Goal: Information Seeking & Learning: Learn about a topic

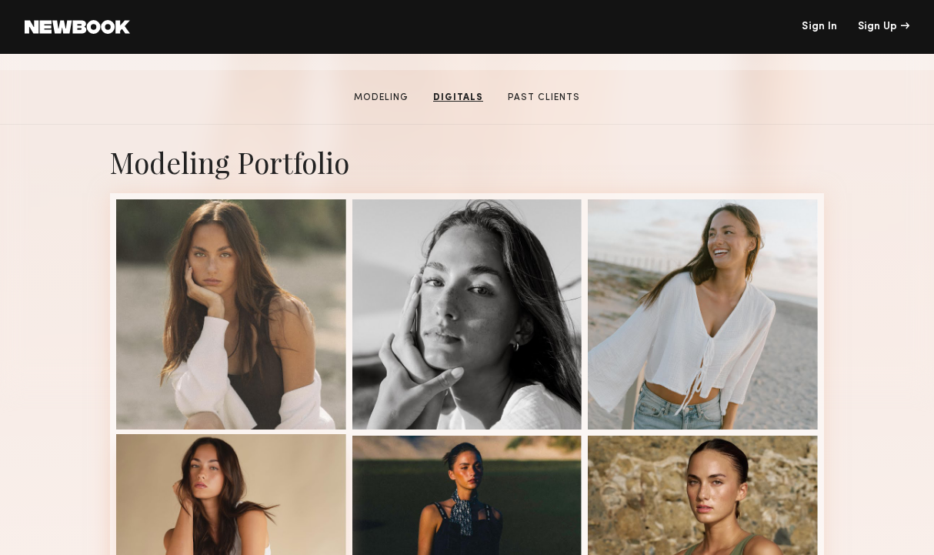
scroll to position [68, 0]
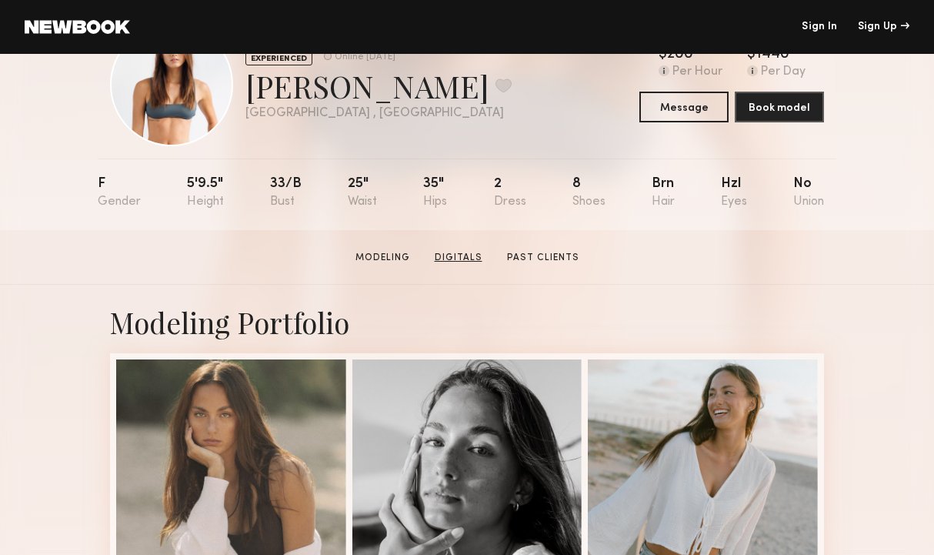
click at [475, 259] on link "Digitals" at bounding box center [459, 258] width 60 height 14
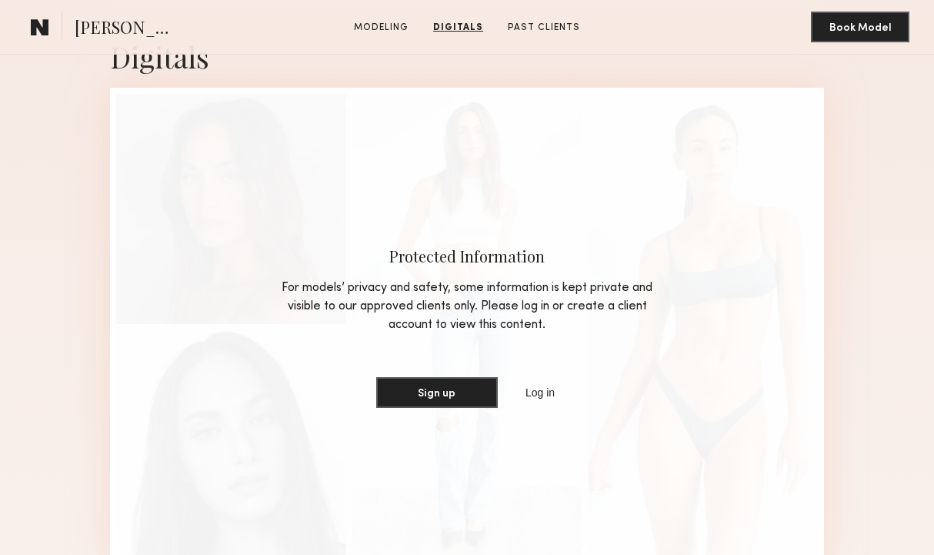
scroll to position [897, 0]
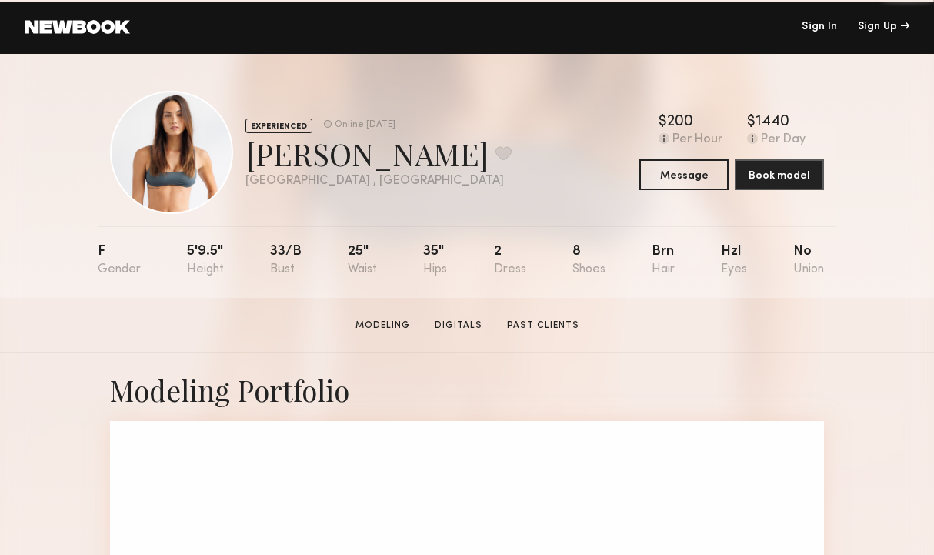
click at [817, 30] on link "Sign In" at bounding box center [819, 27] width 35 height 11
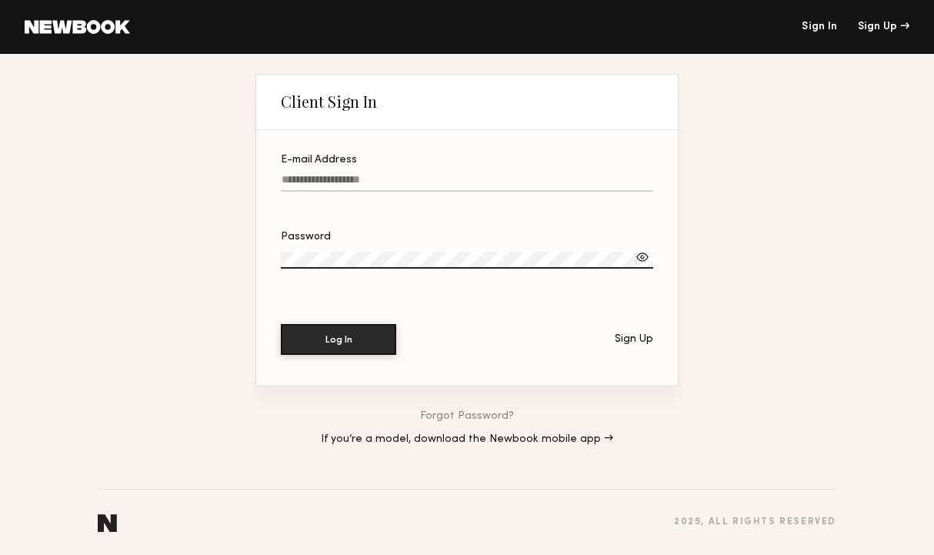
click at [502, 175] on input "E-mail Address" at bounding box center [467, 183] width 372 height 18
paste input "**********"
type input "**********"
click at [380, 247] on label "Password" at bounding box center [467, 258] width 372 height 52
click at [358, 332] on button "Log In" at bounding box center [338, 338] width 115 height 31
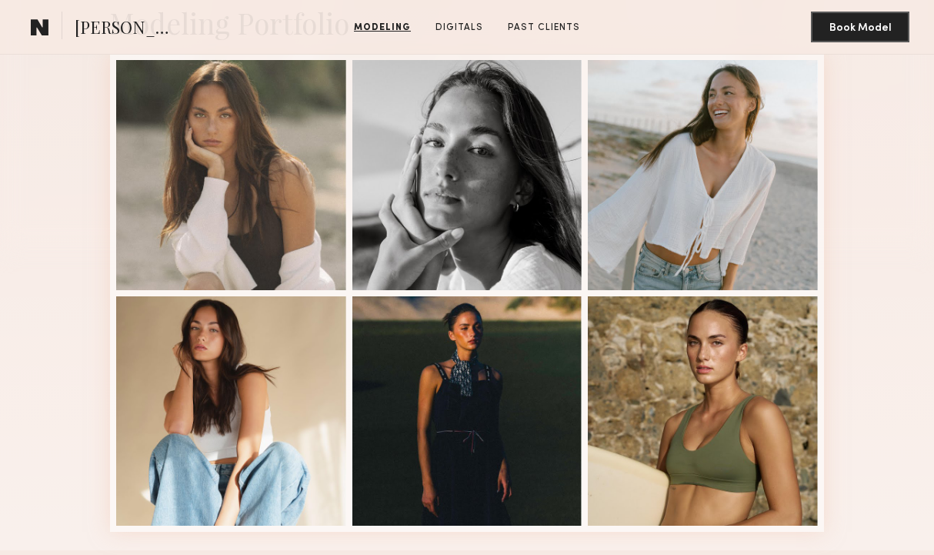
scroll to position [365, 0]
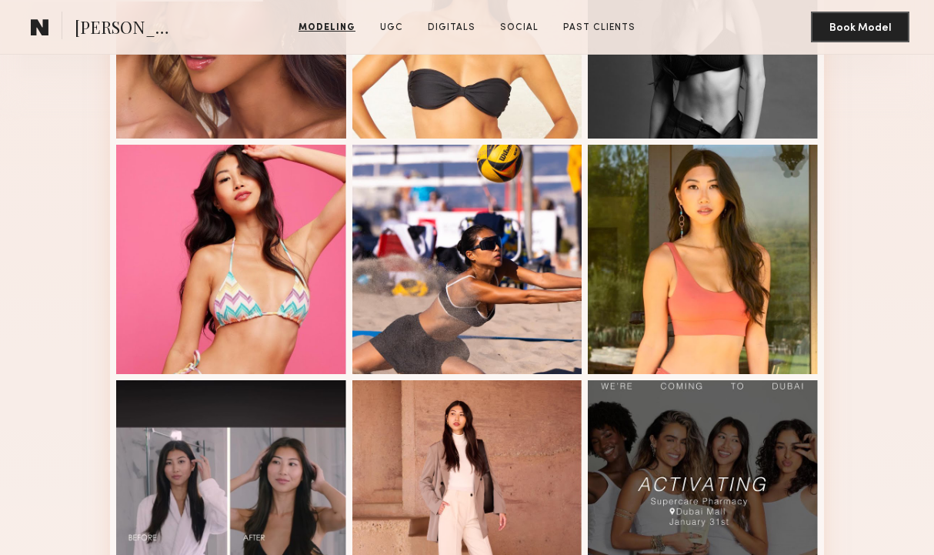
scroll to position [520, 0]
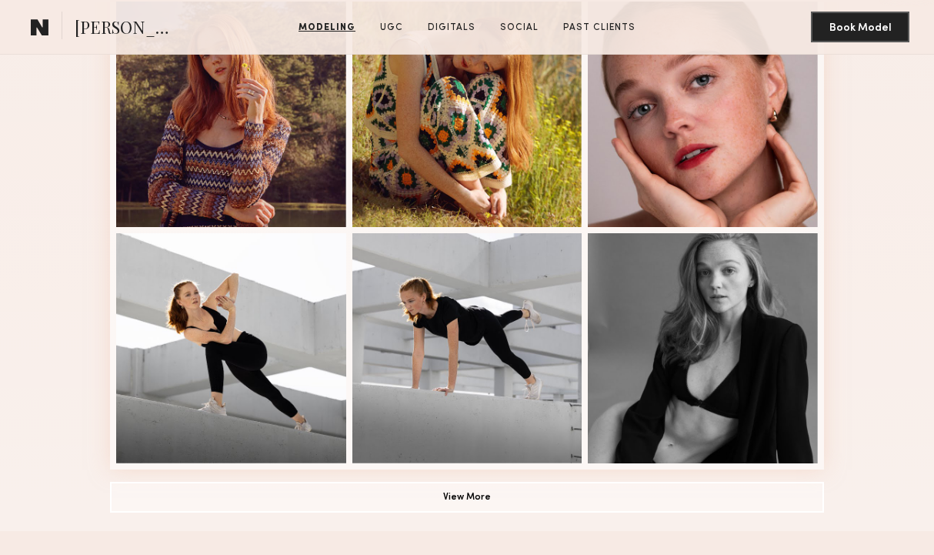
scroll to position [913, 0]
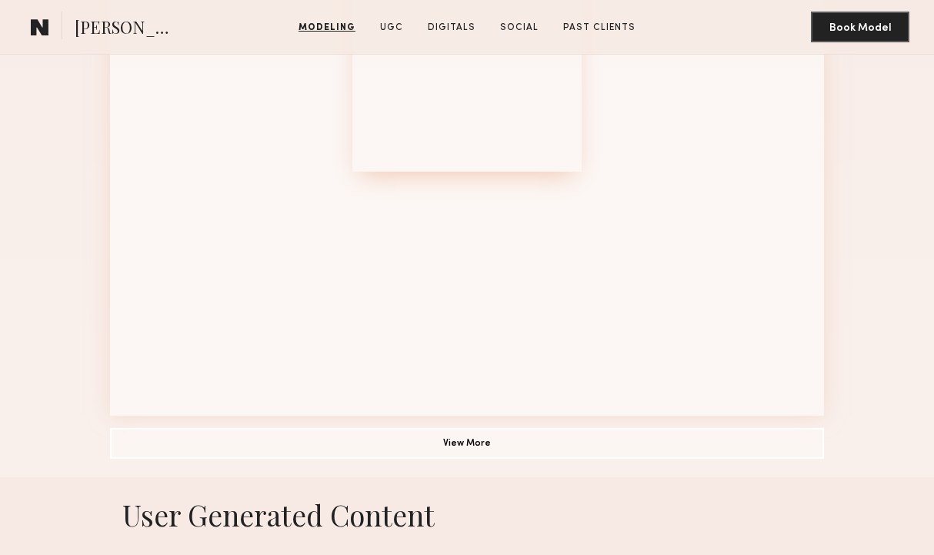
scroll to position [959, 0]
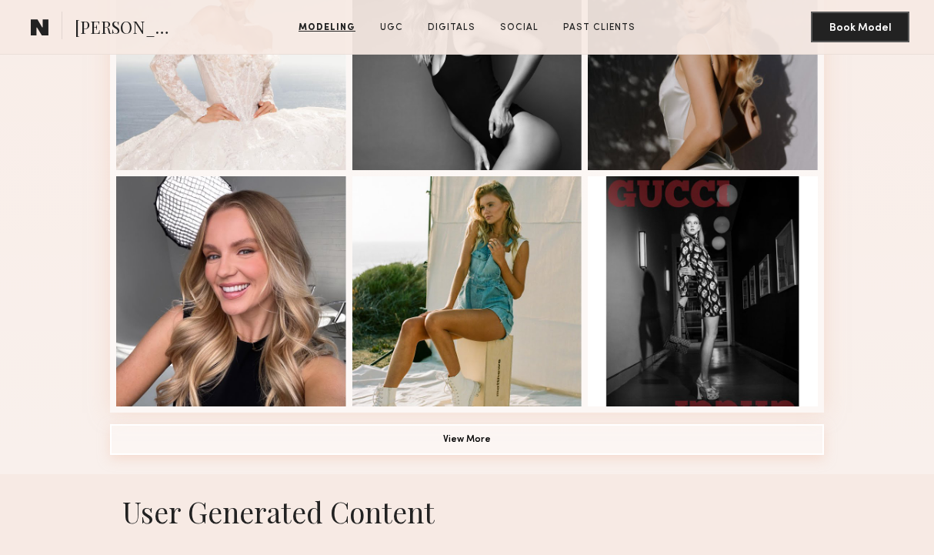
click at [477, 440] on button "View More" at bounding box center [467, 439] width 714 height 31
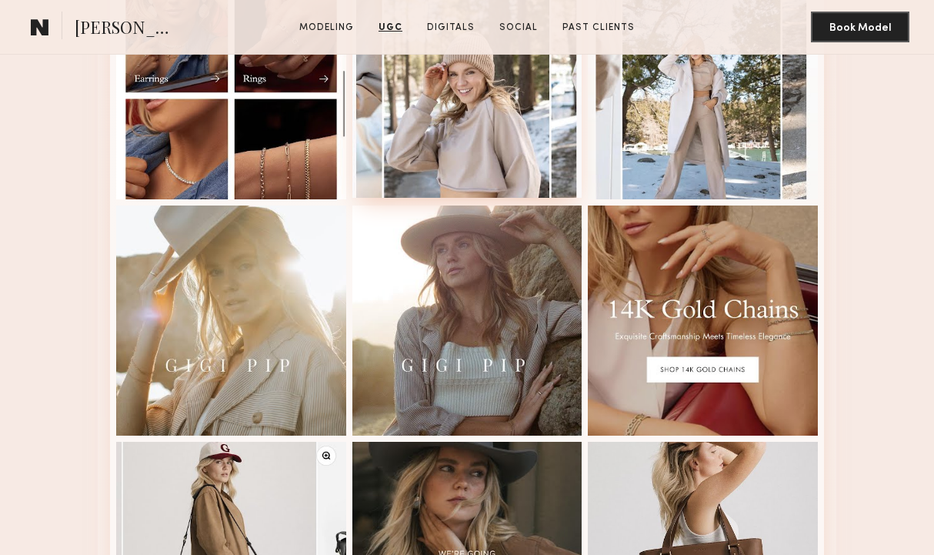
scroll to position [3743, 0]
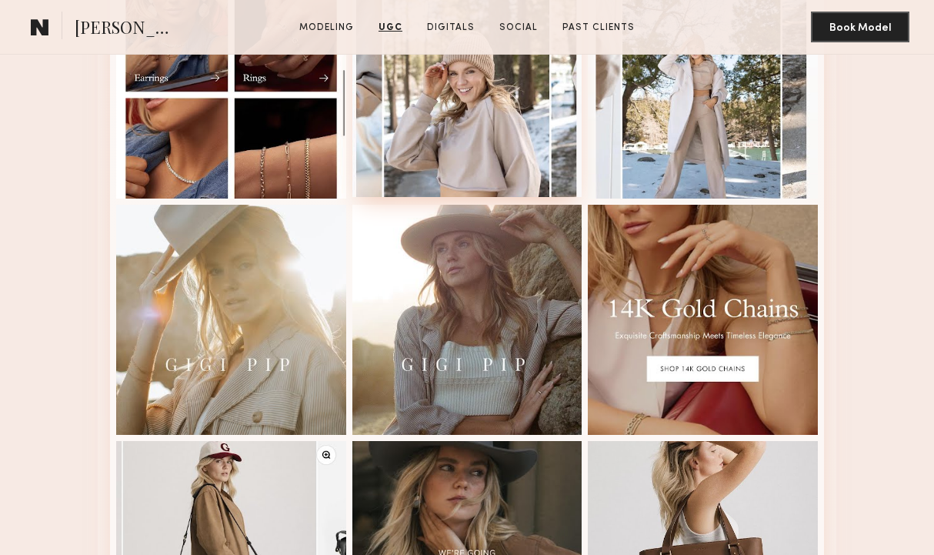
click at [471, 152] on div at bounding box center [467, 83] width 230 height 230
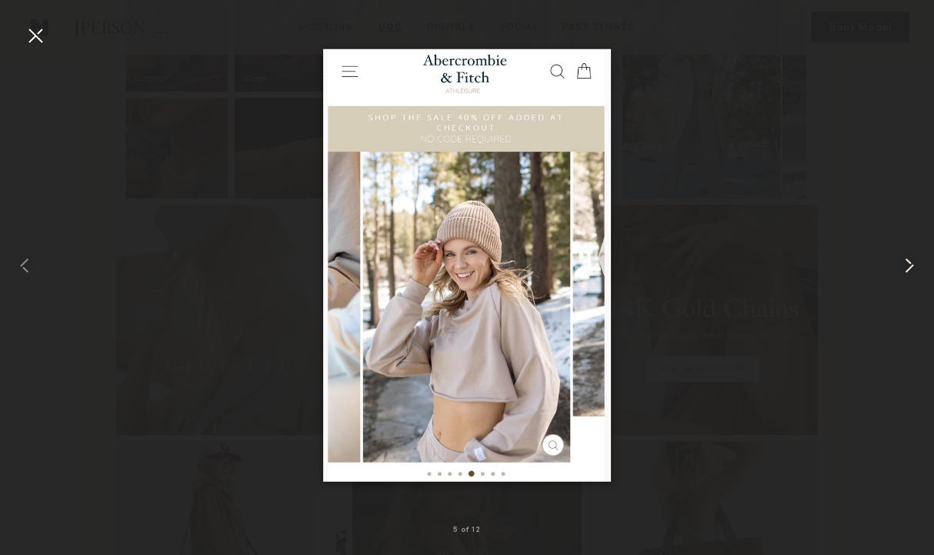
click at [902, 265] on common-icon at bounding box center [909, 265] width 25 height 25
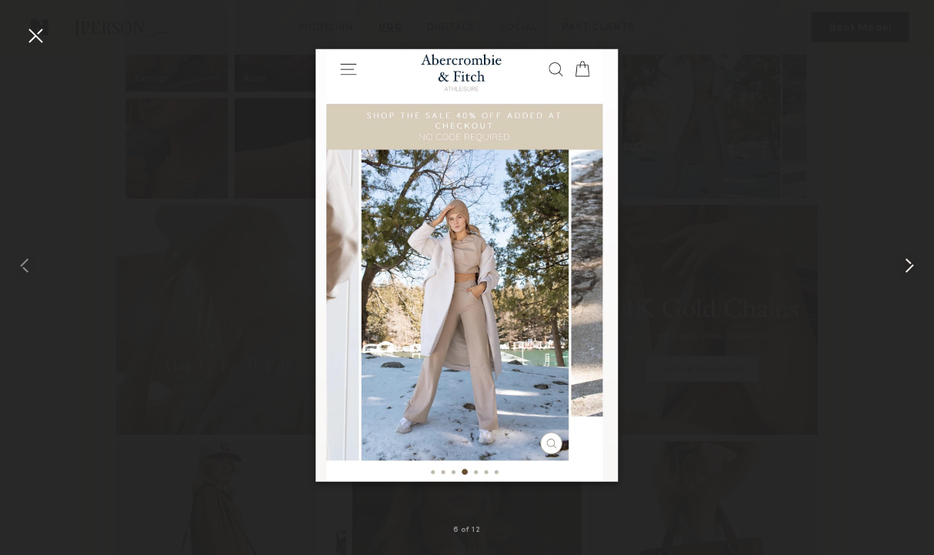
click at [902, 265] on common-icon at bounding box center [909, 265] width 25 height 25
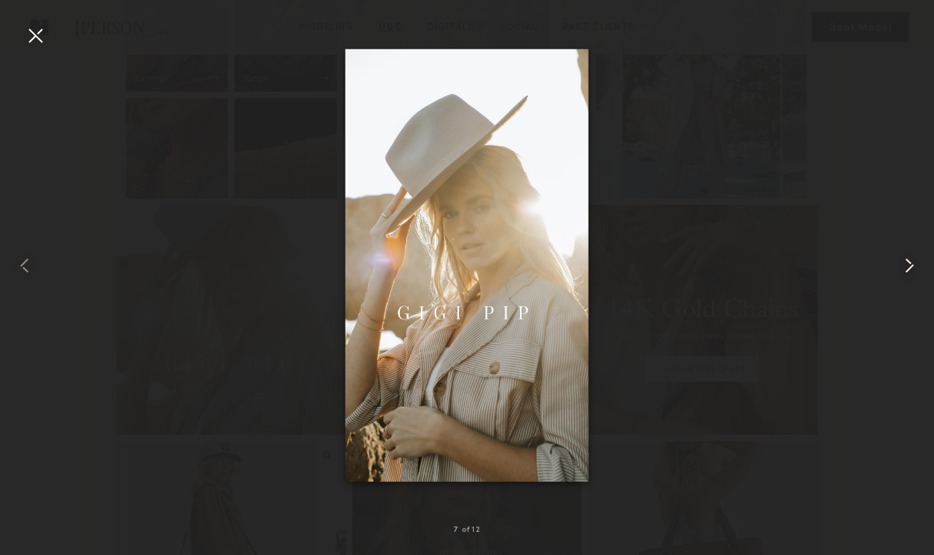
click at [902, 265] on common-icon at bounding box center [909, 265] width 25 height 25
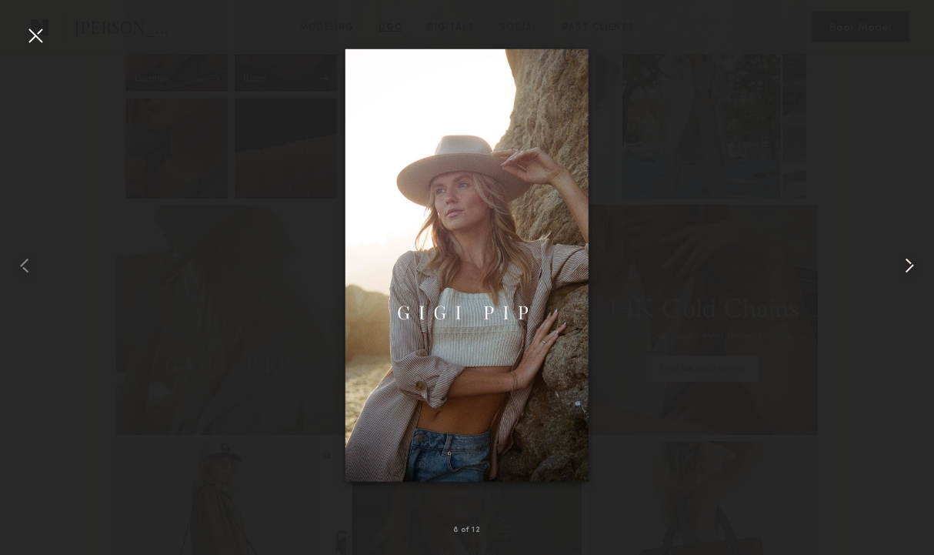
click at [902, 265] on common-icon at bounding box center [909, 265] width 25 height 25
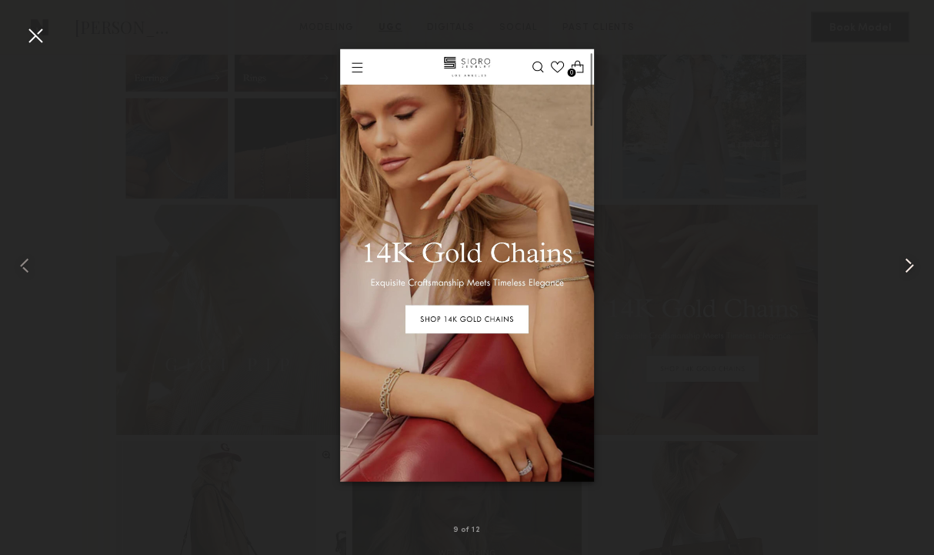
click at [902, 265] on common-icon at bounding box center [909, 265] width 25 height 25
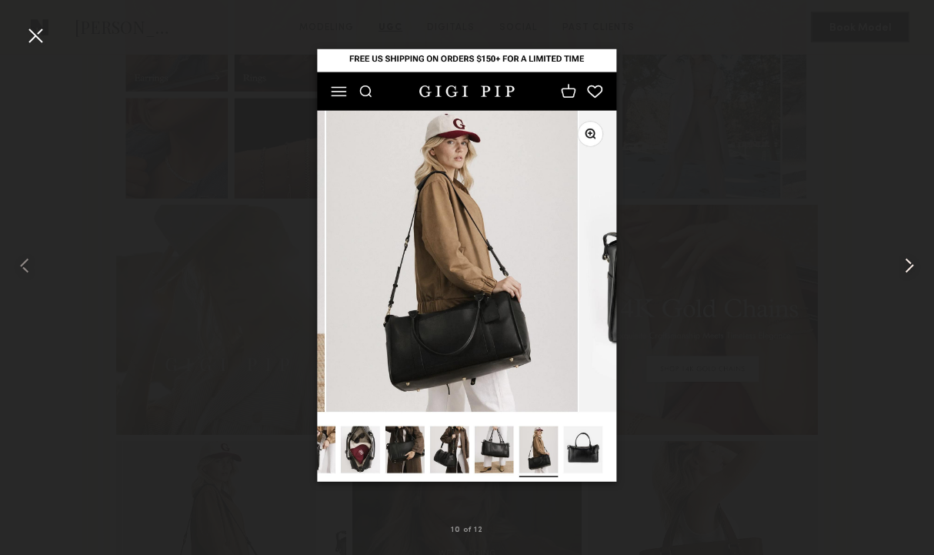
click at [902, 265] on common-icon at bounding box center [909, 265] width 25 height 25
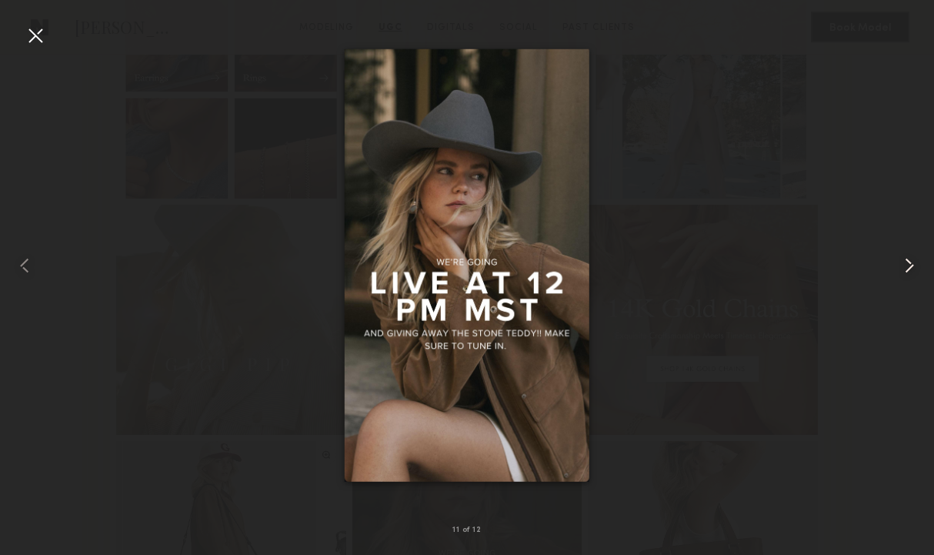
click at [902, 265] on common-icon at bounding box center [909, 265] width 25 height 25
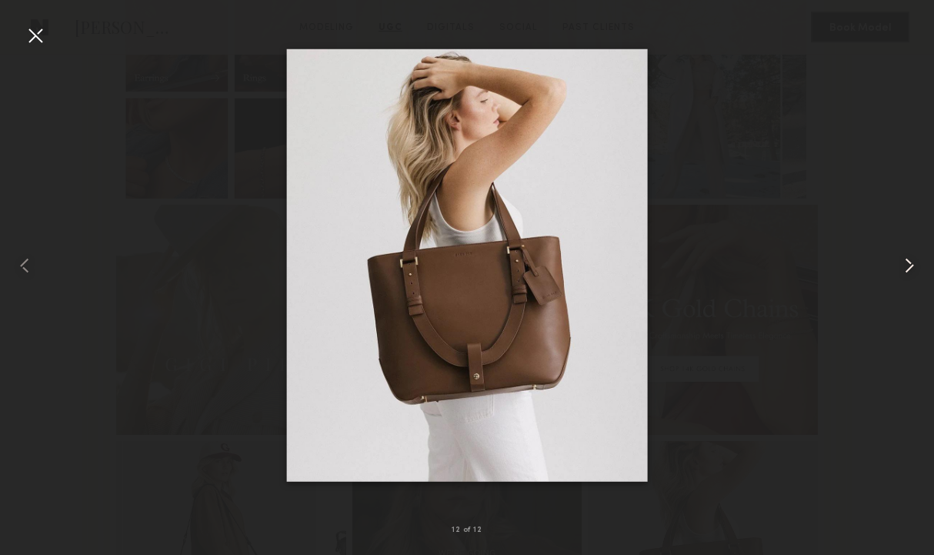
click at [902, 265] on common-icon at bounding box center [909, 265] width 25 height 25
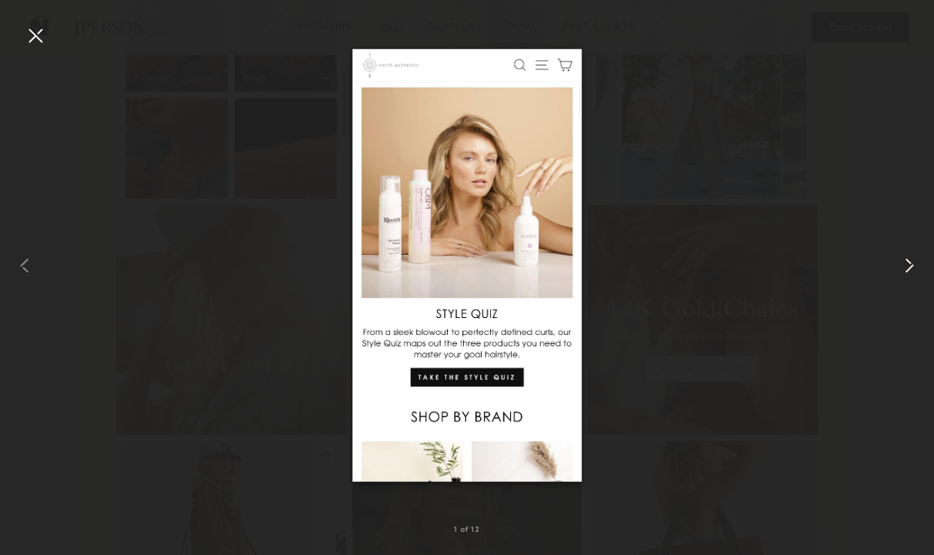
click at [902, 265] on common-icon at bounding box center [909, 265] width 25 height 25
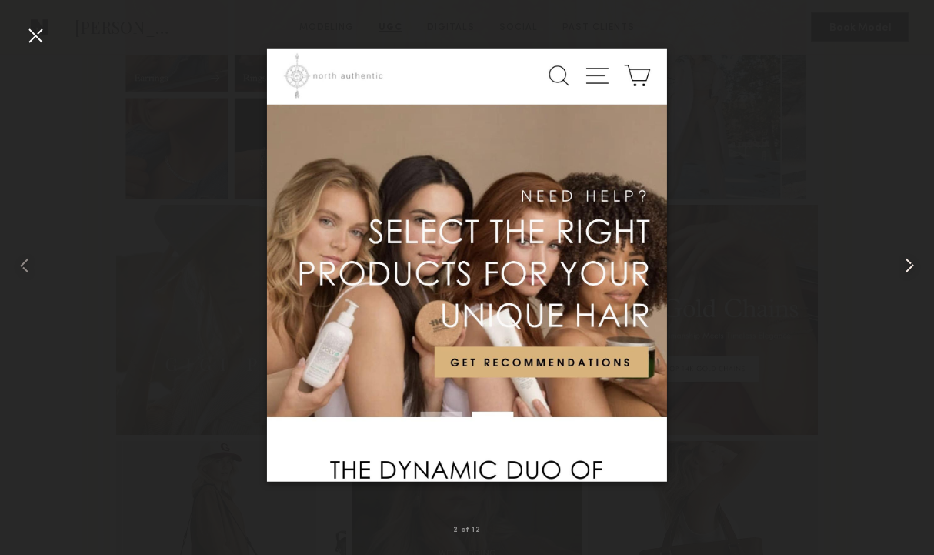
click at [902, 265] on common-icon at bounding box center [909, 265] width 25 height 25
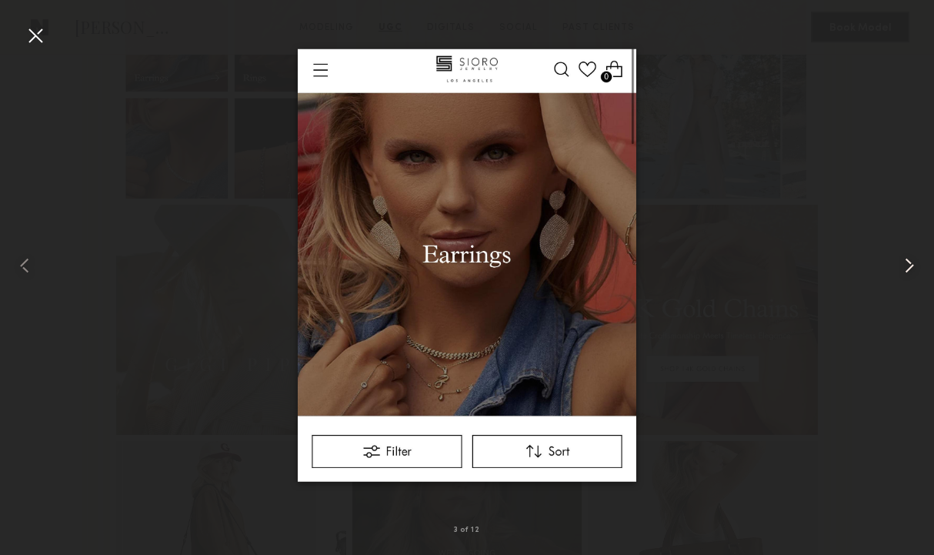
click at [902, 265] on common-icon at bounding box center [909, 265] width 25 height 25
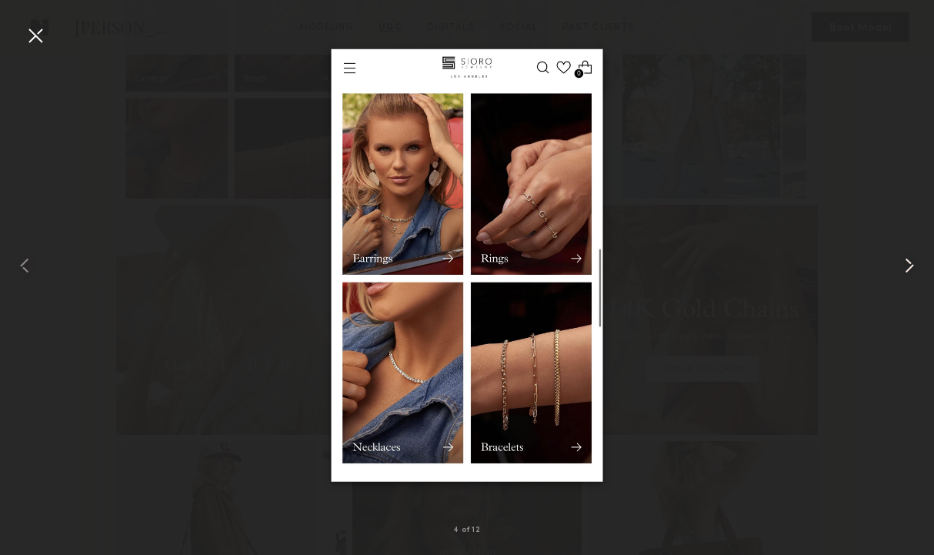
click at [902, 265] on common-icon at bounding box center [909, 265] width 25 height 25
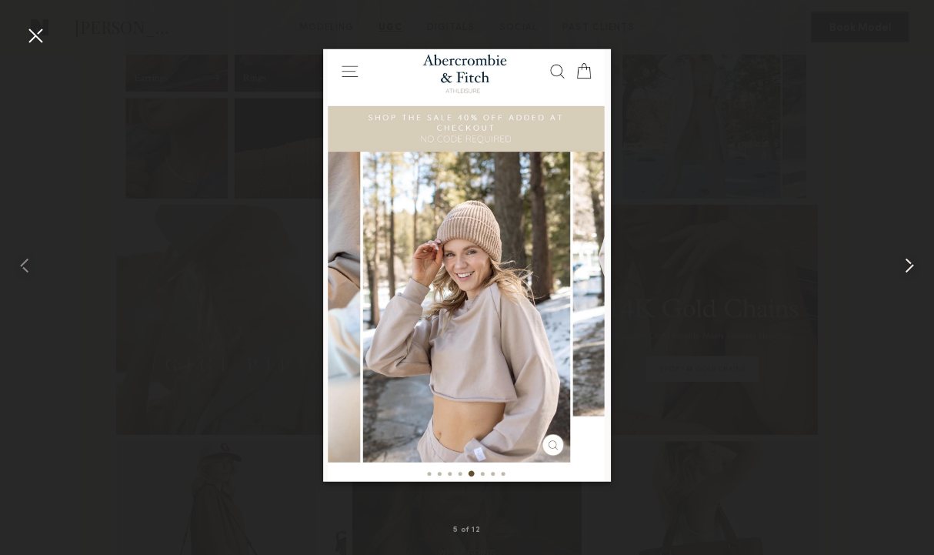
click at [902, 265] on common-icon at bounding box center [909, 265] width 25 height 25
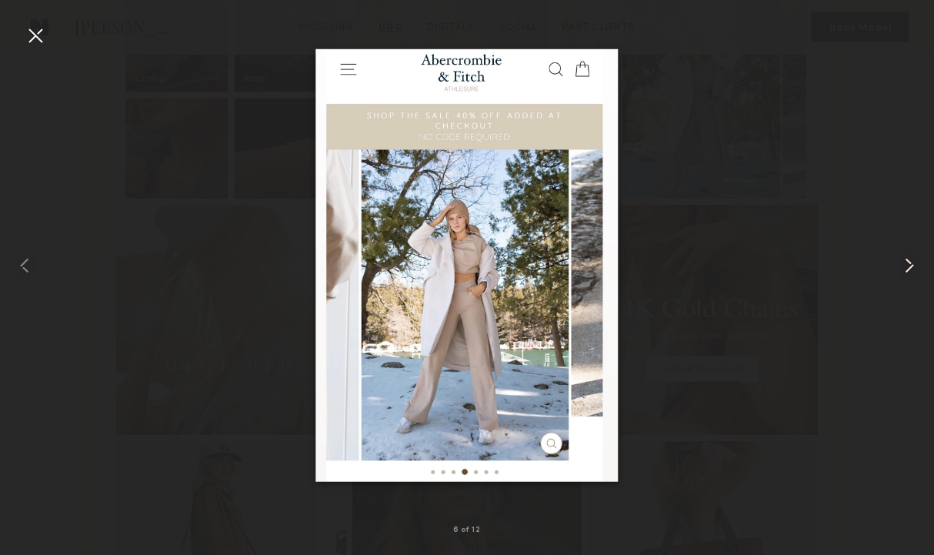
click at [902, 265] on common-icon at bounding box center [909, 265] width 25 height 25
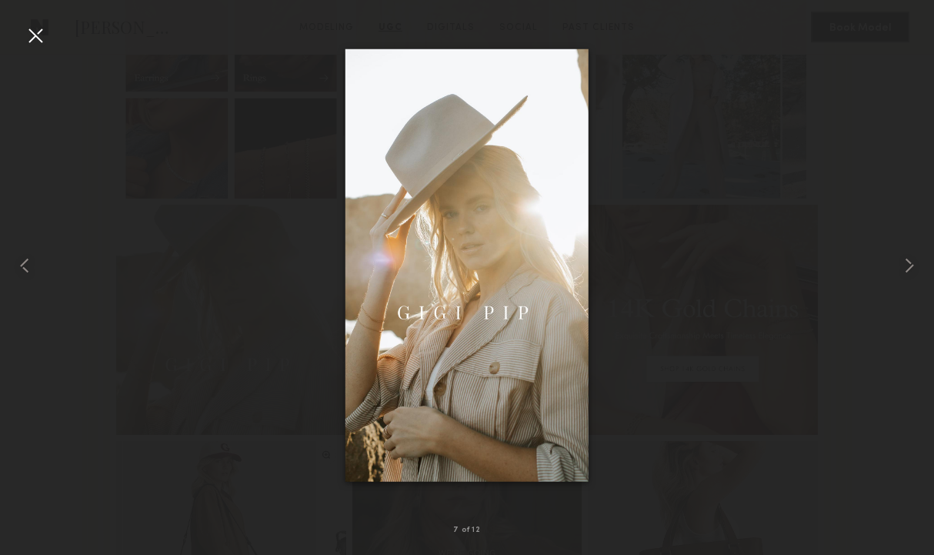
click at [198, 303] on div at bounding box center [467, 265] width 934 height 481
click at [43, 37] on div at bounding box center [35, 35] width 25 height 25
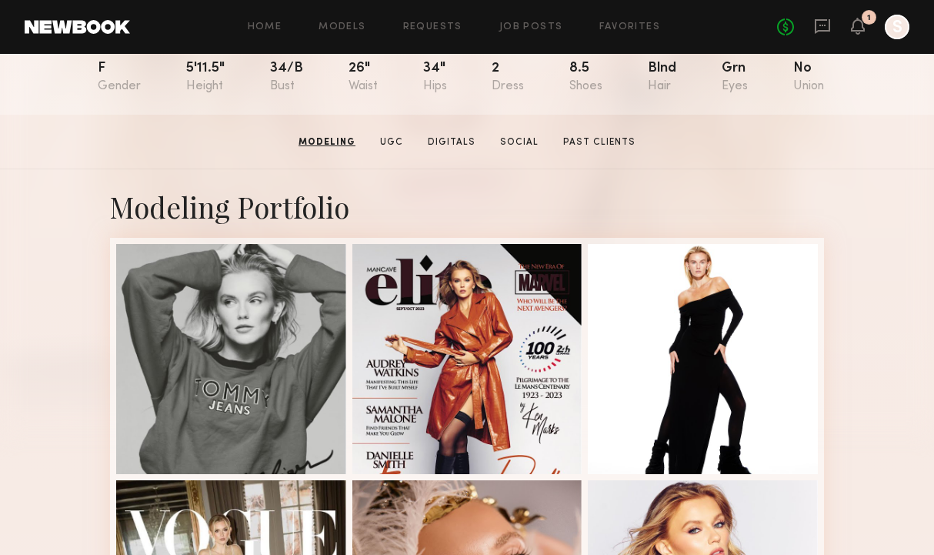
scroll to position [184, 0]
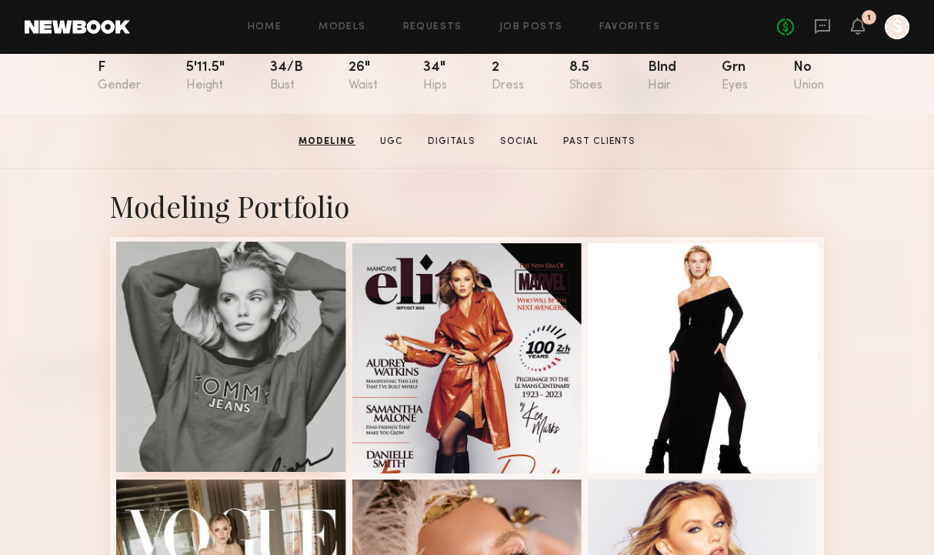
click at [268, 305] on div at bounding box center [231, 357] width 230 height 230
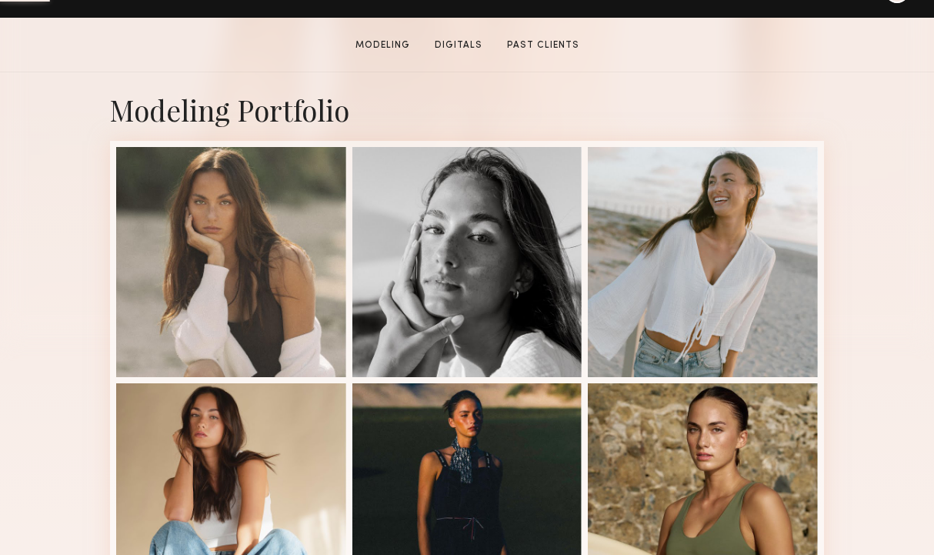
scroll to position [284, 0]
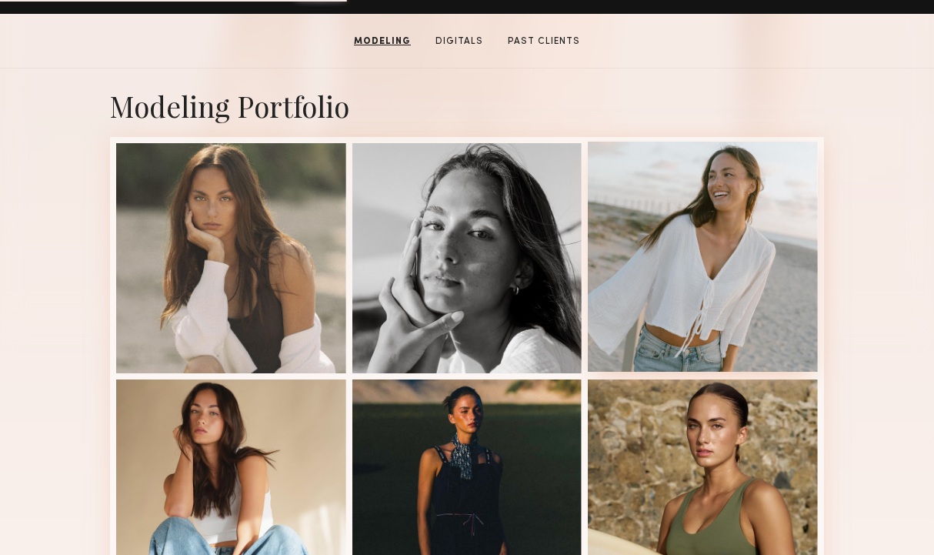
click at [797, 305] on div at bounding box center [703, 257] width 230 height 230
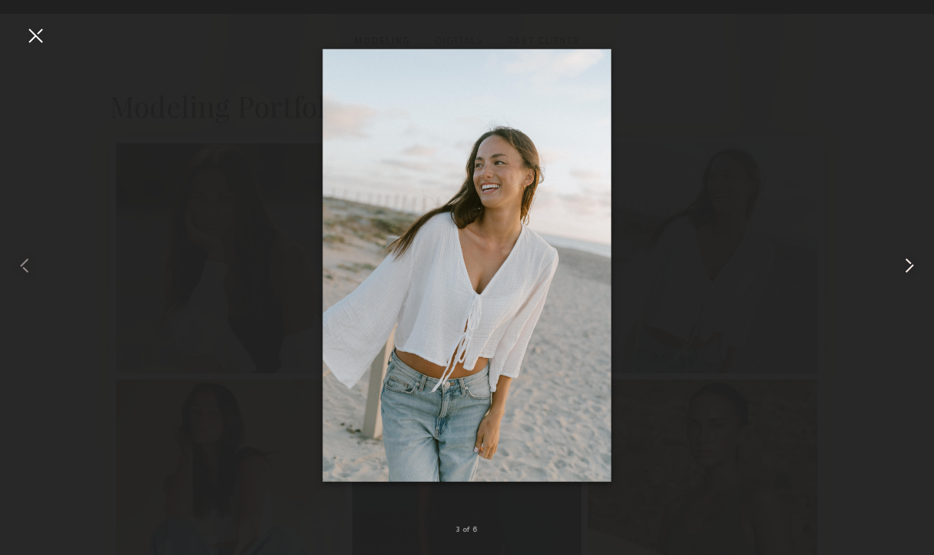
click at [916, 269] on common-icon at bounding box center [909, 265] width 25 height 25
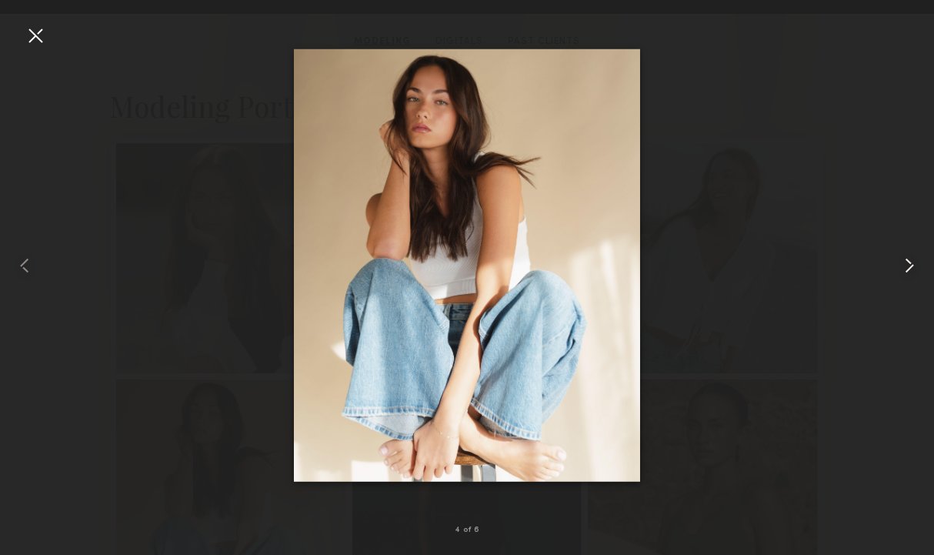
click at [916, 269] on common-icon at bounding box center [909, 265] width 25 height 25
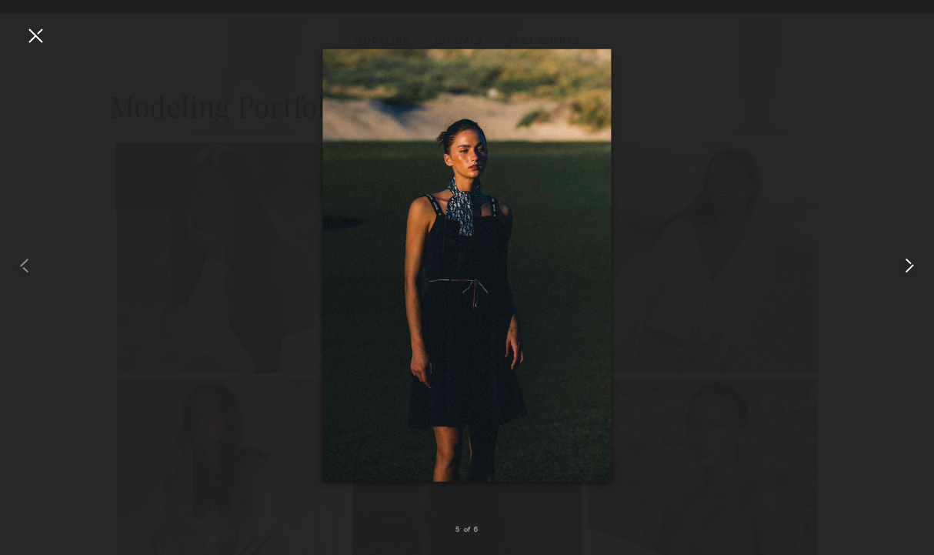
click at [916, 269] on common-icon at bounding box center [909, 265] width 25 height 25
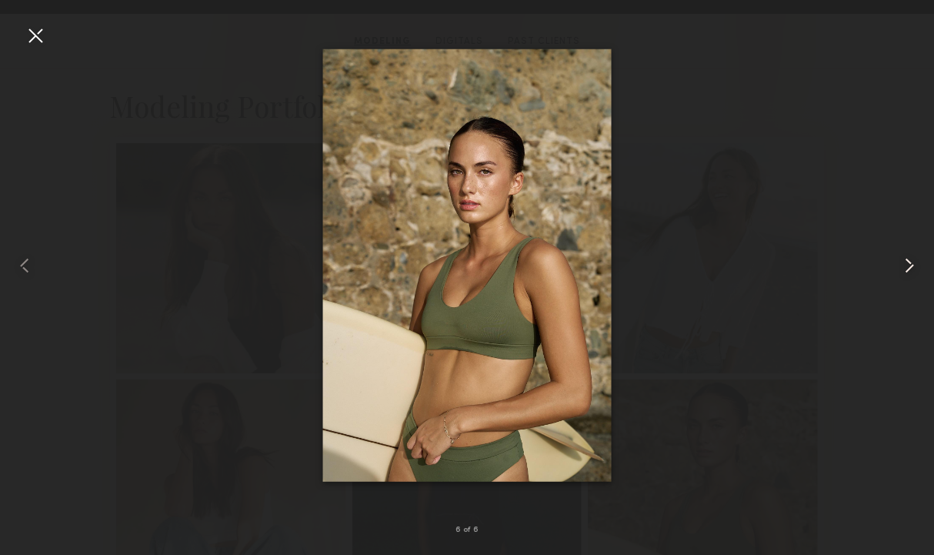
click at [916, 269] on common-icon at bounding box center [909, 265] width 25 height 25
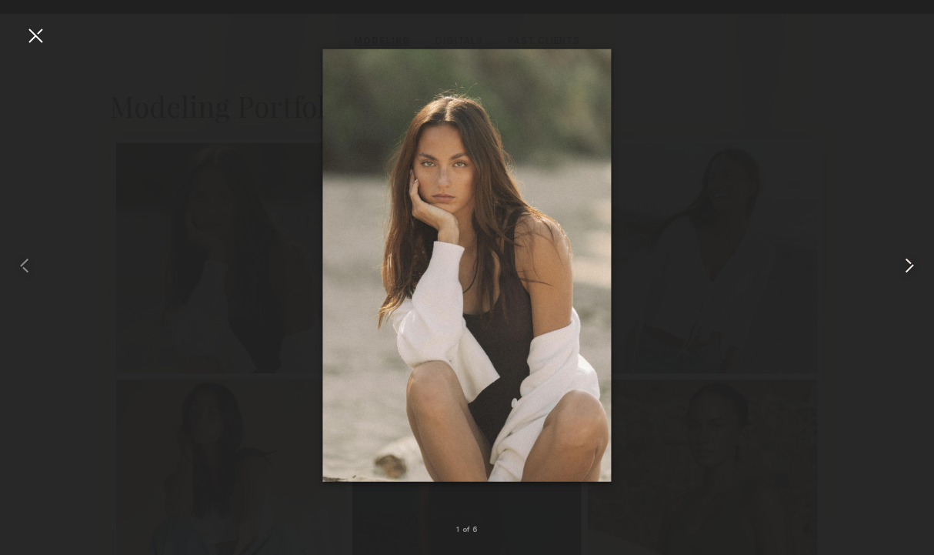
click at [916, 269] on common-icon at bounding box center [909, 265] width 25 height 25
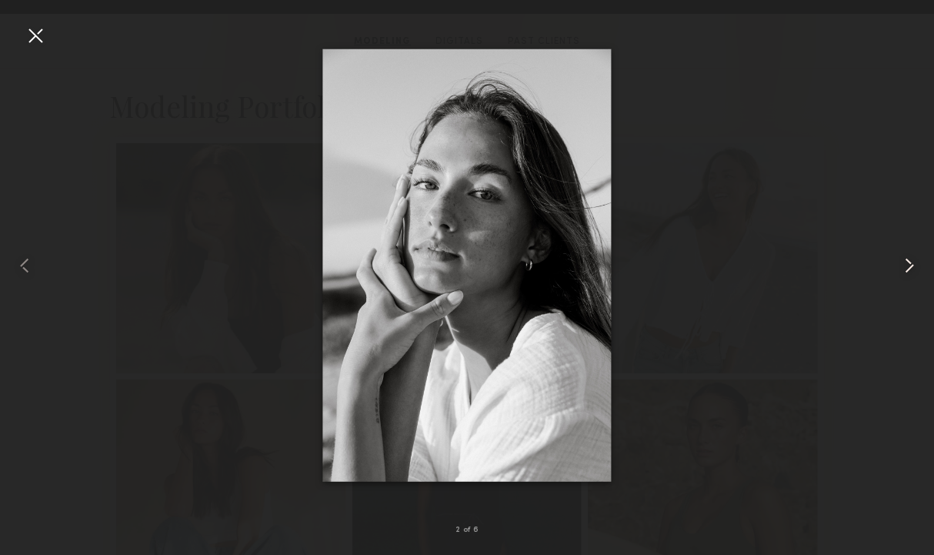
click at [916, 269] on common-icon at bounding box center [909, 265] width 25 height 25
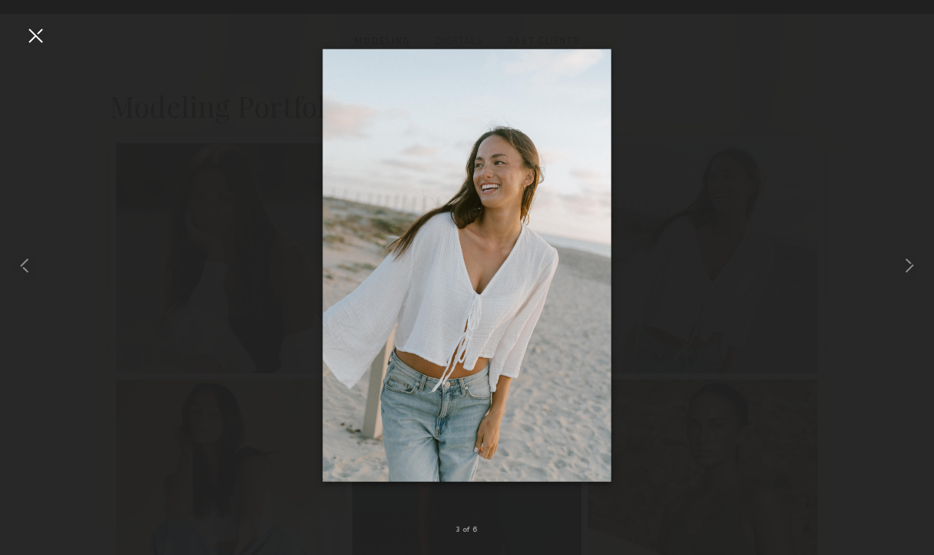
click at [48, 25] on div at bounding box center [467, 265] width 934 height 481
click at [37, 48] on div at bounding box center [467, 265] width 934 height 481
click at [35, 32] on div at bounding box center [35, 35] width 25 height 25
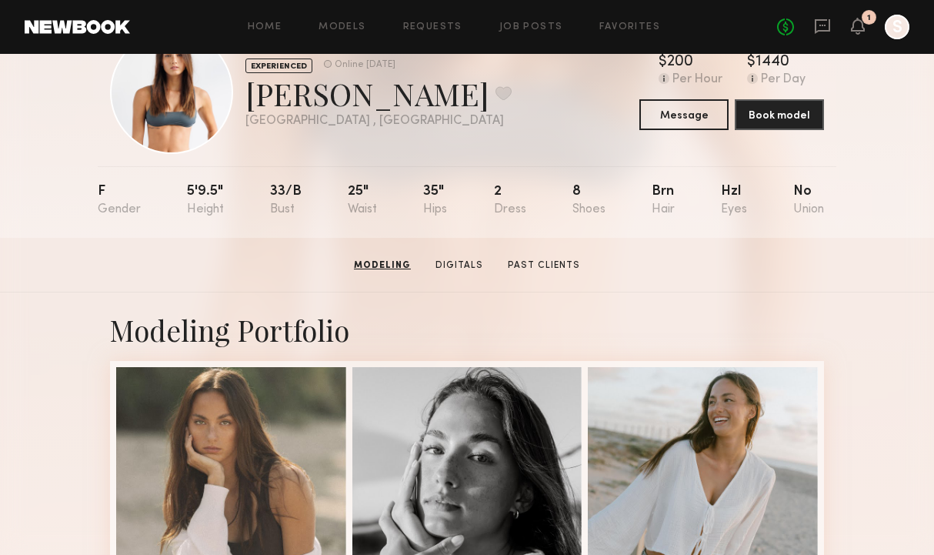
scroll to position [41, 0]
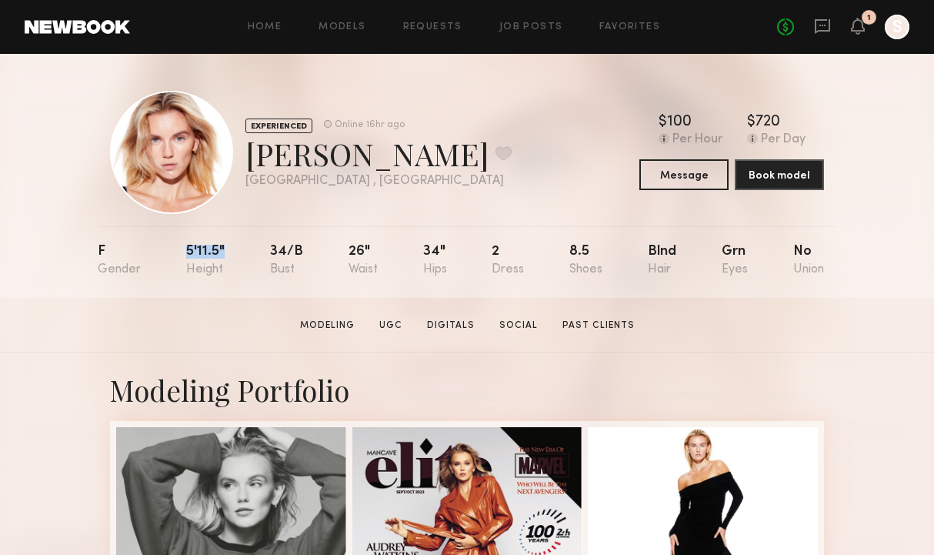
drag, startPoint x: 227, startPoint y: 255, endPoint x: 184, endPoint y: 253, distance: 43.1
click at [183, 252] on nb-model-profile-props "F 5'11.5" 34/b 26" 34" 2 8.5 Blnd Grn No" at bounding box center [467, 262] width 739 height 72
